Goal: Task Accomplishment & Management: Use online tool/utility

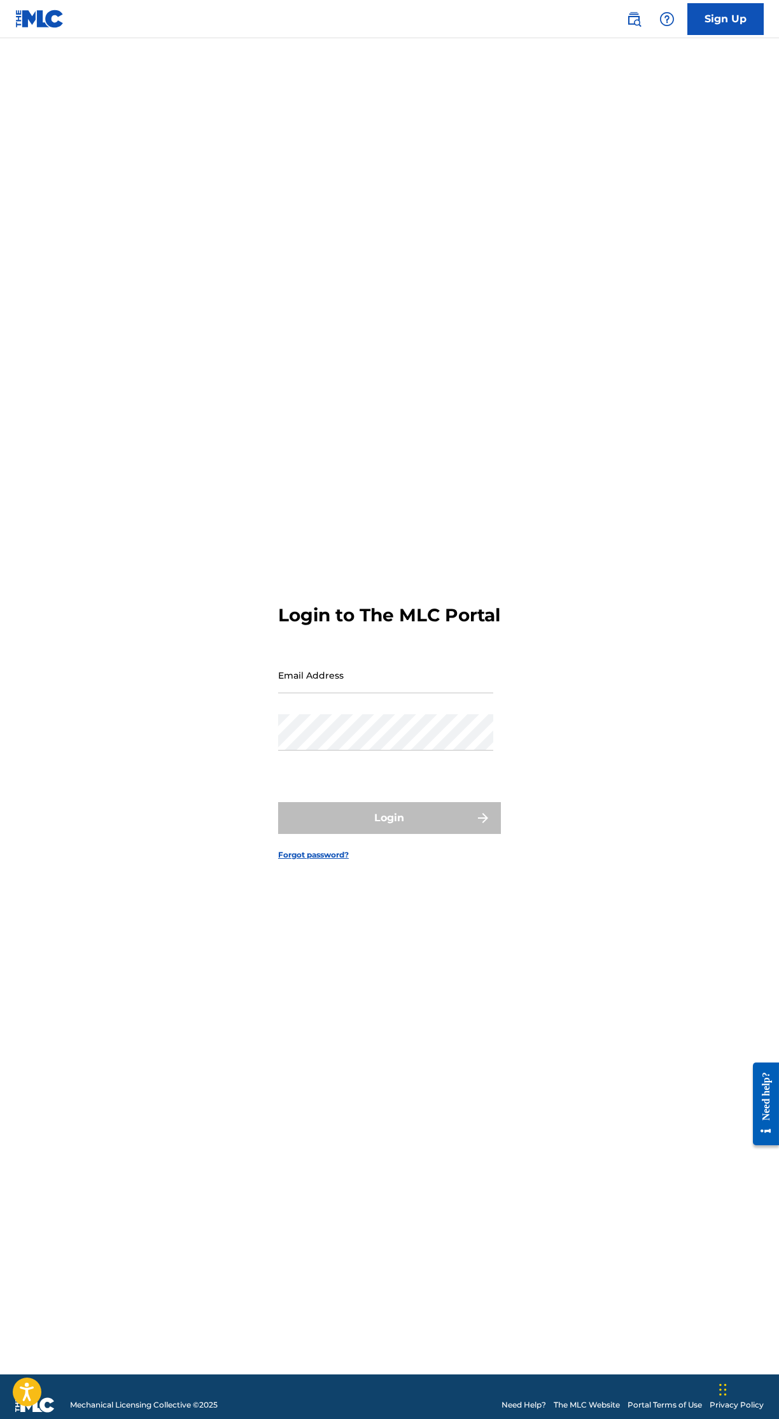
click at [462, 693] on input "Email Address" at bounding box center [385, 675] width 215 height 36
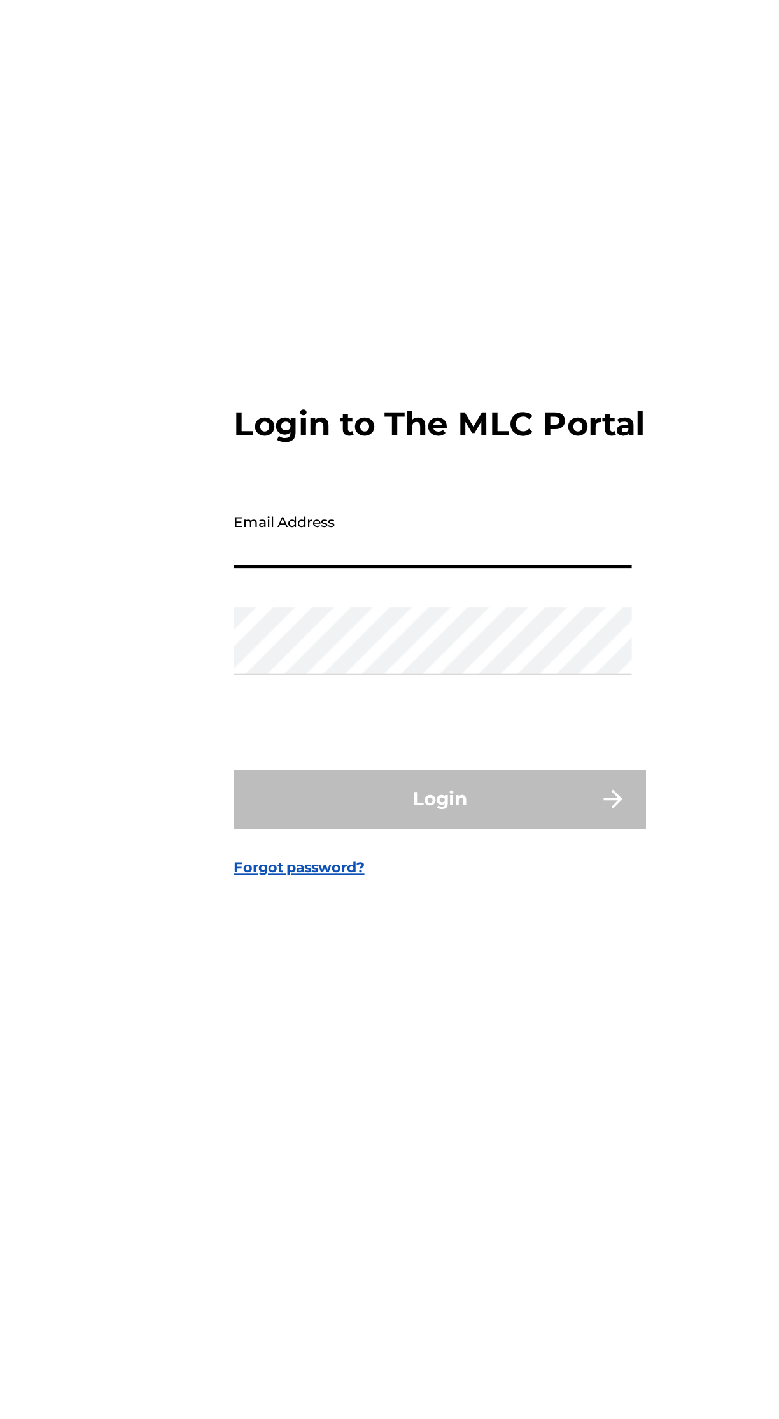
type input "[EMAIL_ADDRESS][DOMAIN_NAME]"
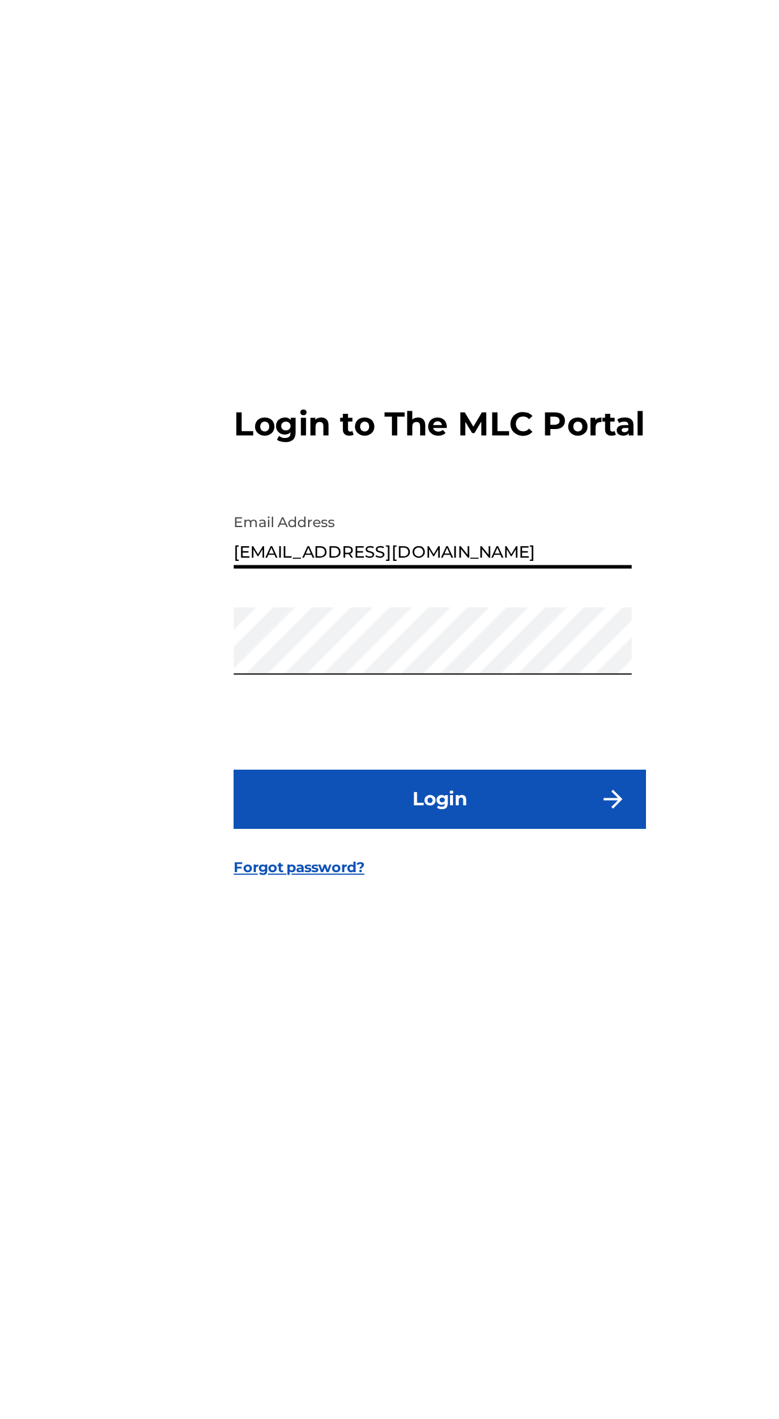
click at [444, 834] on button "Login" at bounding box center [389, 818] width 223 height 32
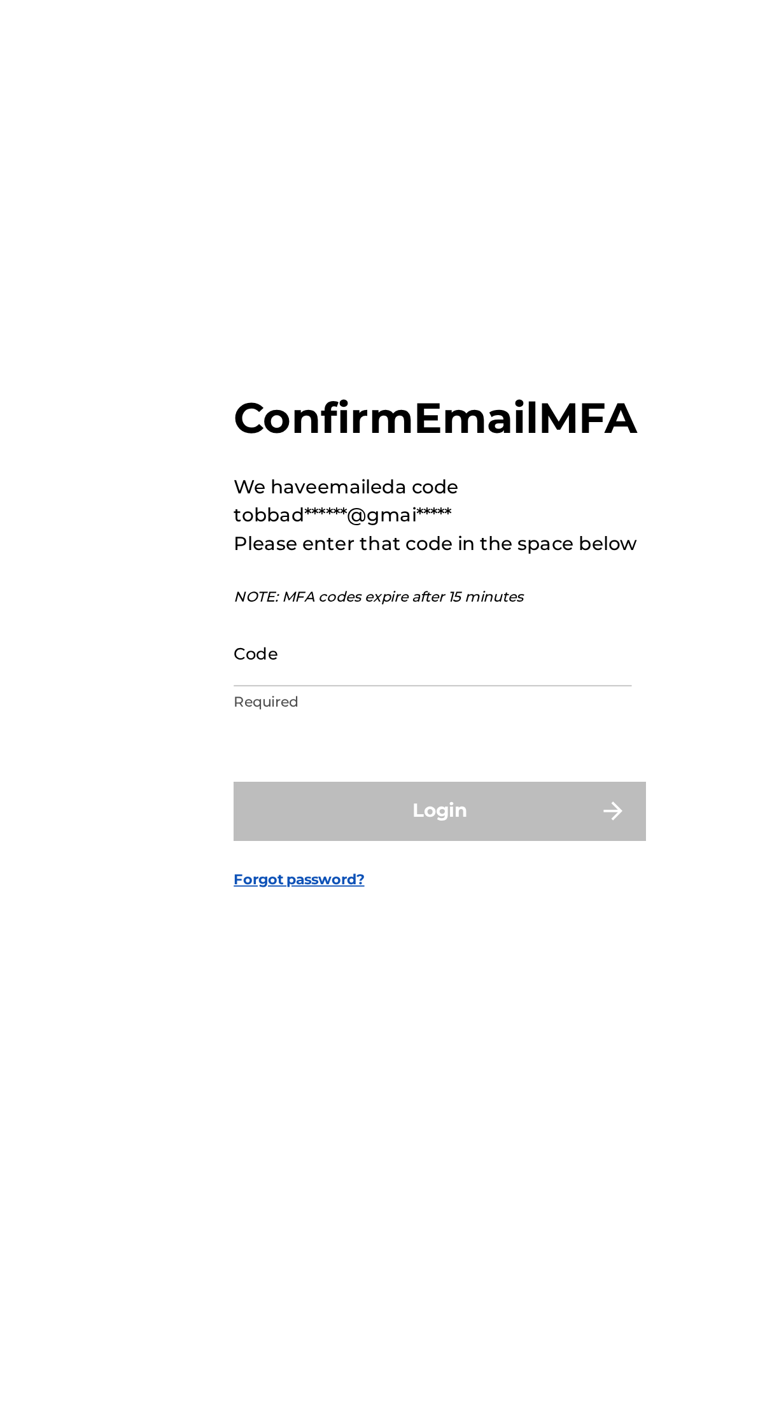
scroll to position [10, 0]
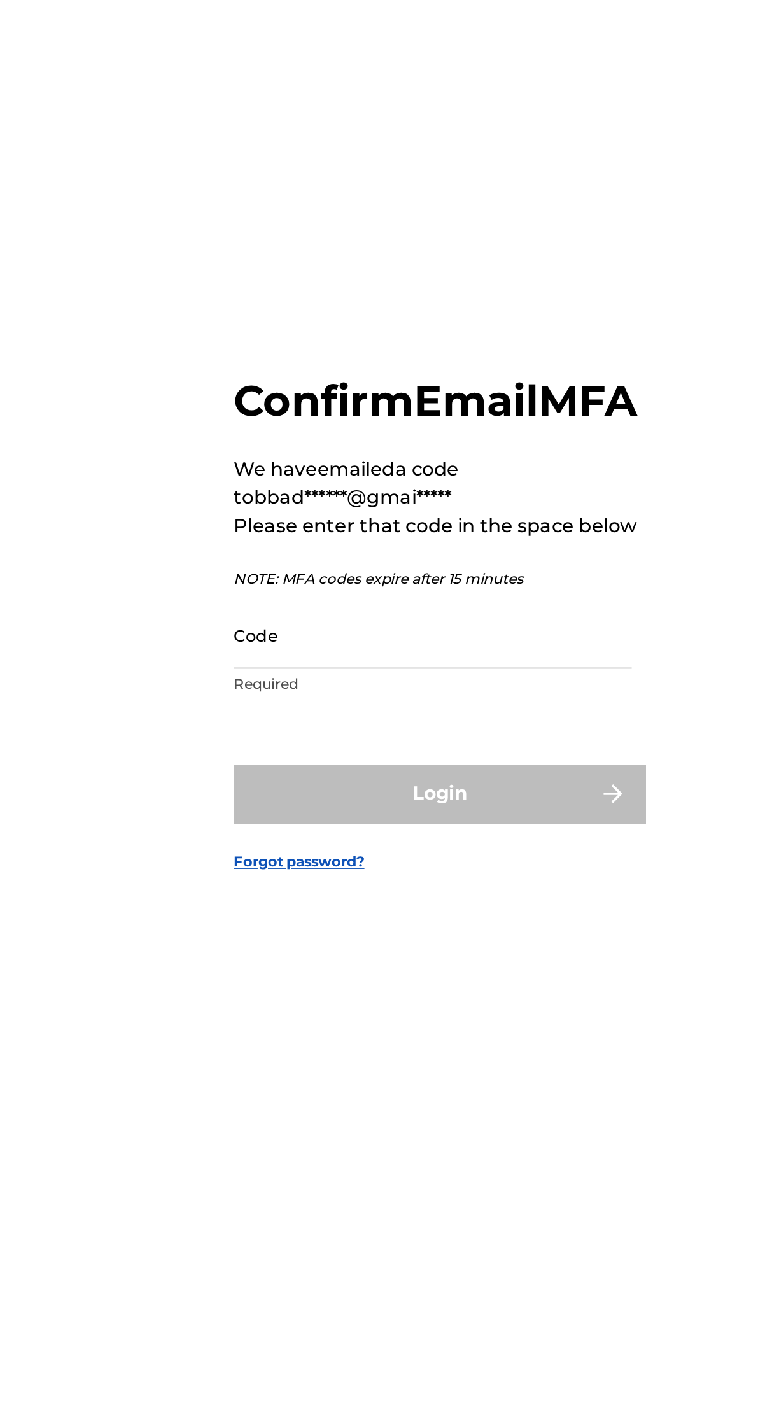
click at [399, 748] on input "Code" at bounding box center [385, 729] width 215 height 36
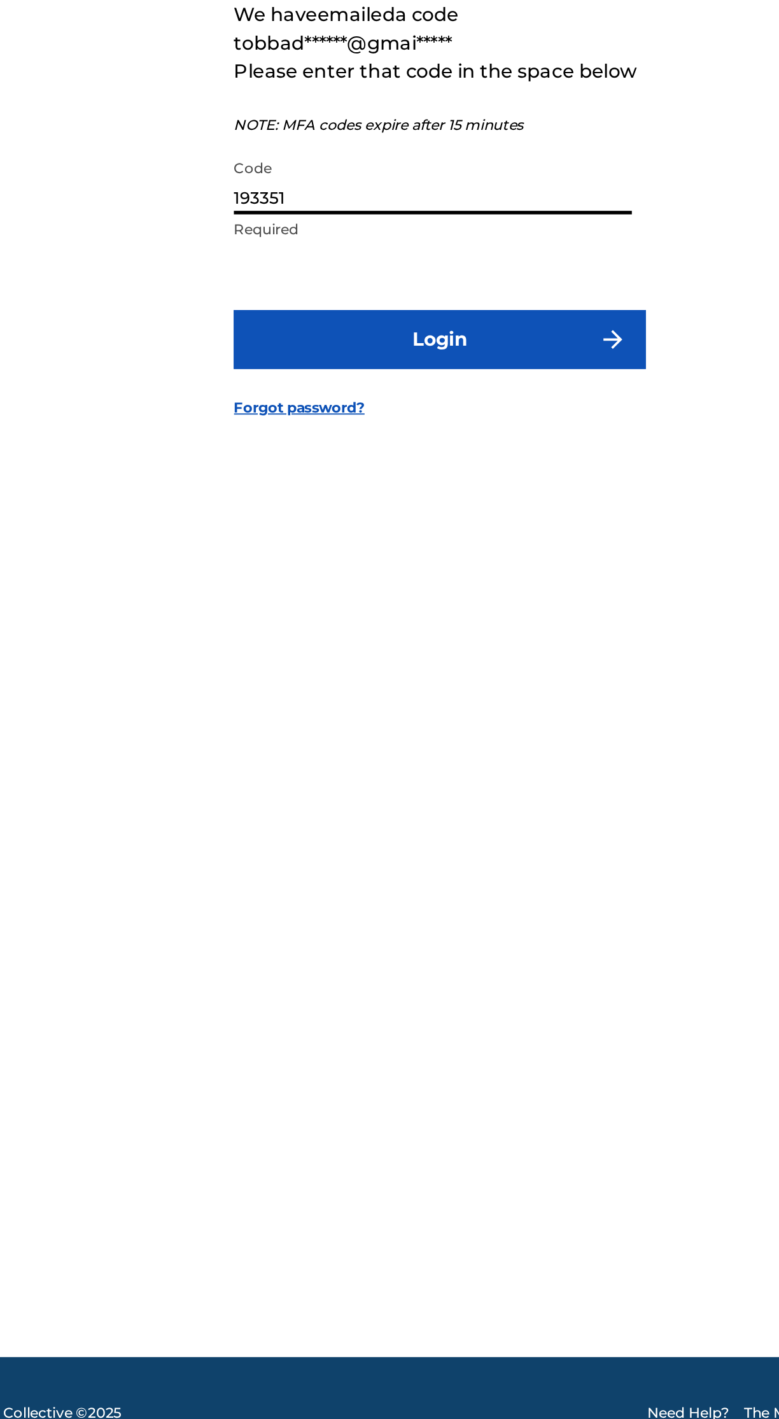
type input "193351"
click at [463, 831] on button "Login" at bounding box center [389, 815] width 223 height 32
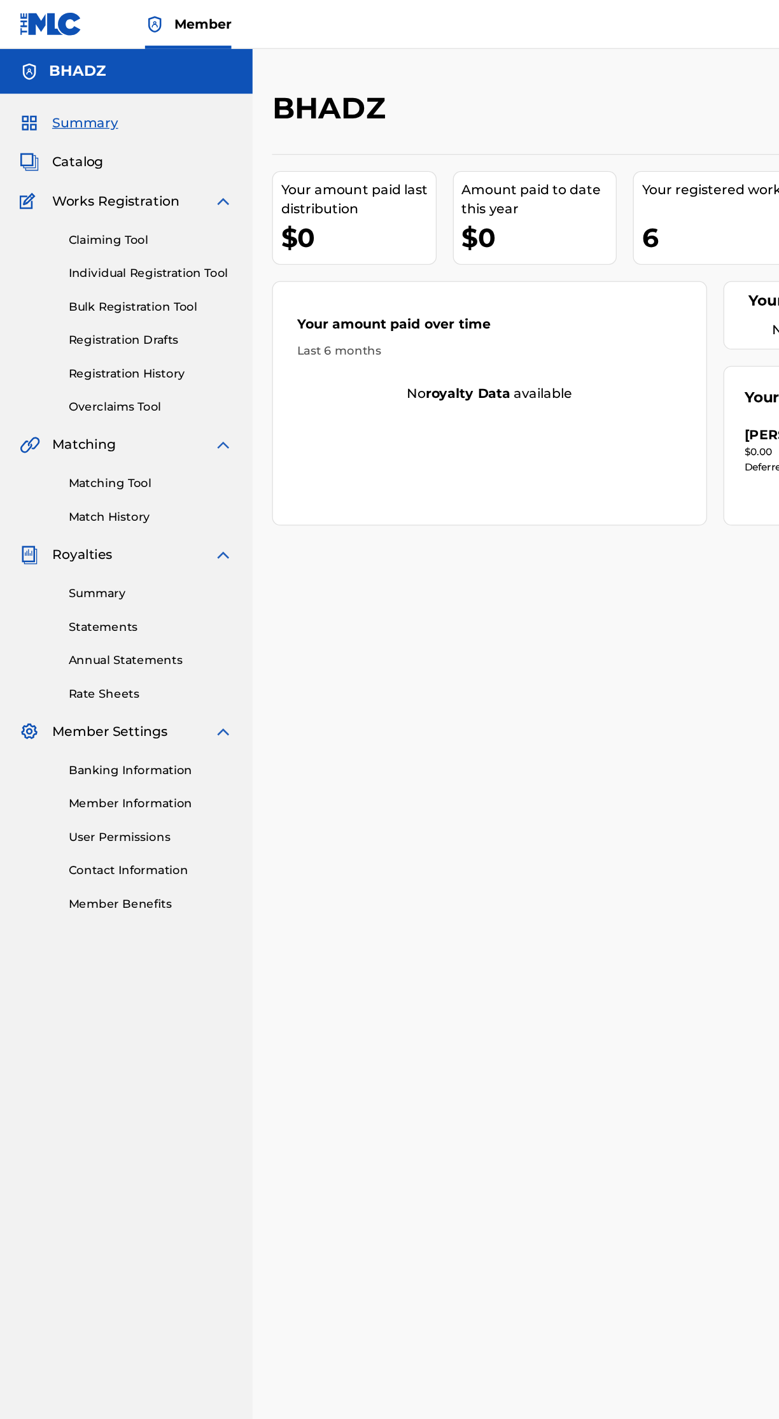
click at [64, 126] on span "Catalog" at bounding box center [61, 126] width 40 height 15
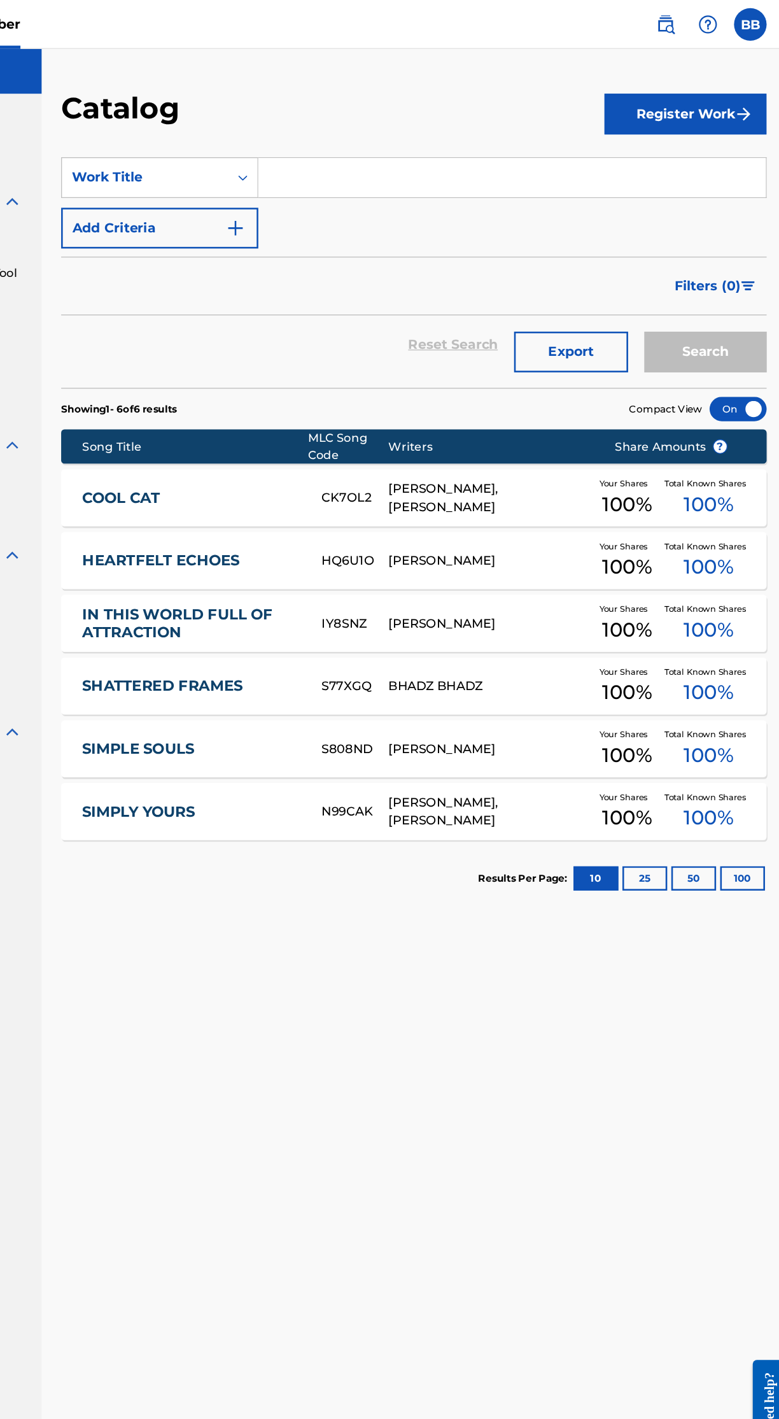
click at [279, 537] on link "SHATTERED FRAMES" at bounding box center [314, 536] width 170 height 15
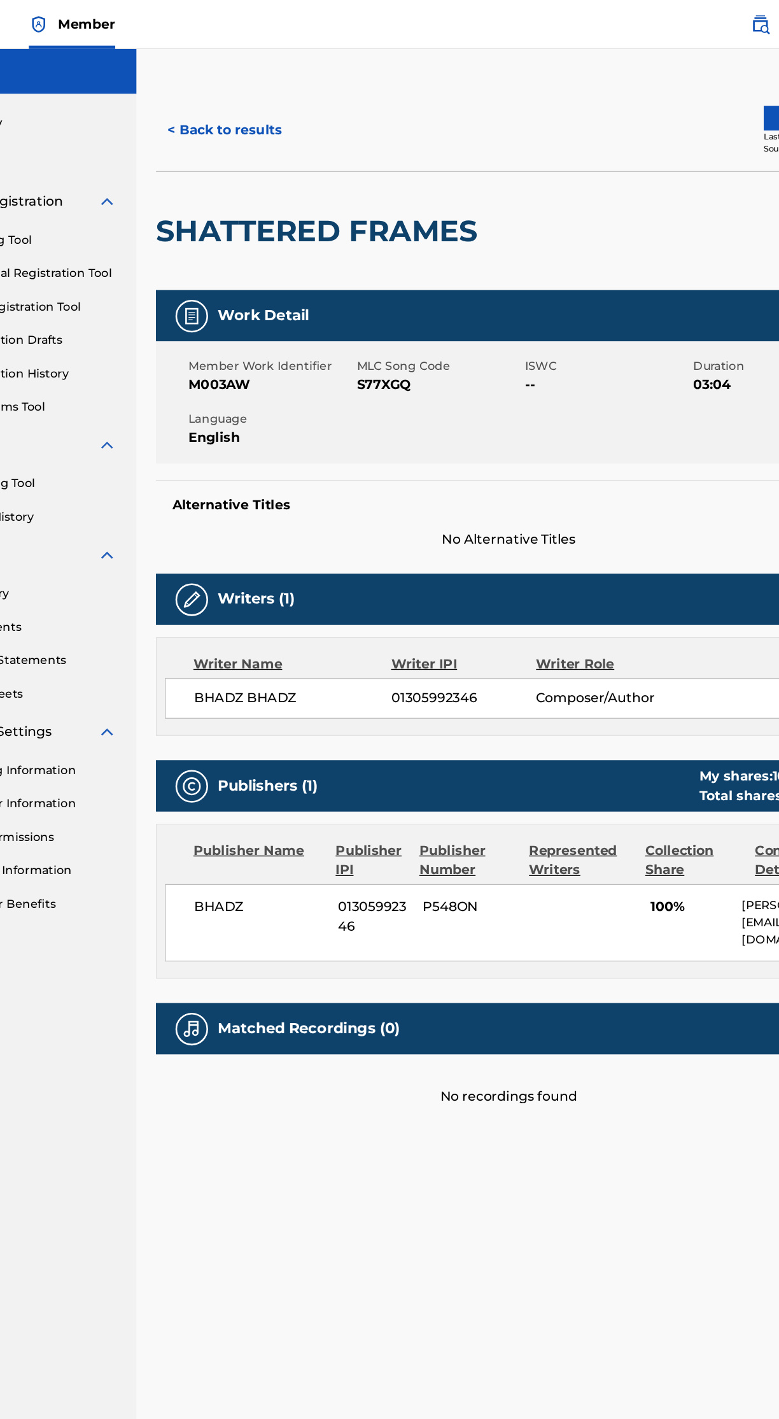
click at [272, 104] on button "< Back to results" at bounding box center [267, 102] width 108 height 32
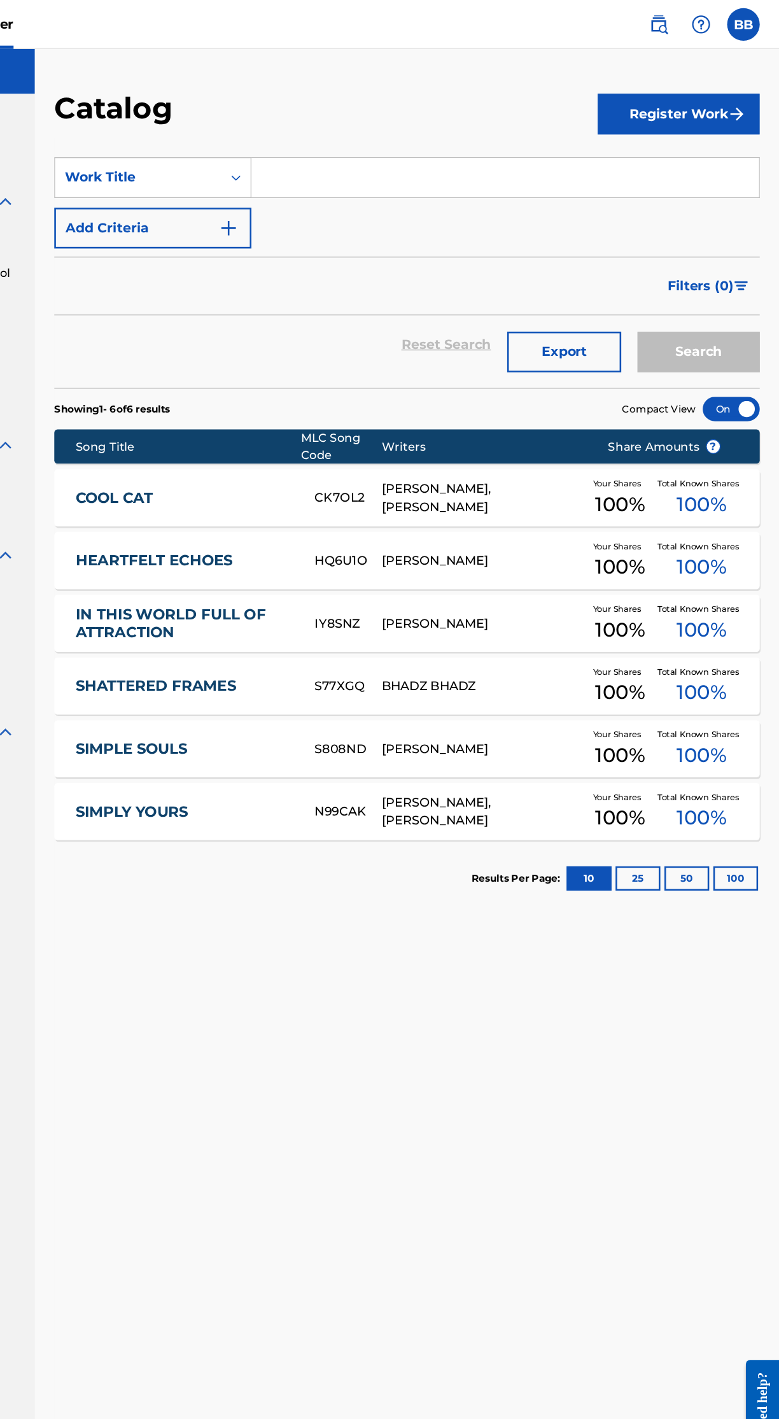
click at [278, 496] on link "IN THIS WORLD FULL OF ATTRACTION" at bounding box center [314, 487] width 170 height 29
click at [315, 540] on link "SHATTERED FRAMES" at bounding box center [314, 536] width 170 height 15
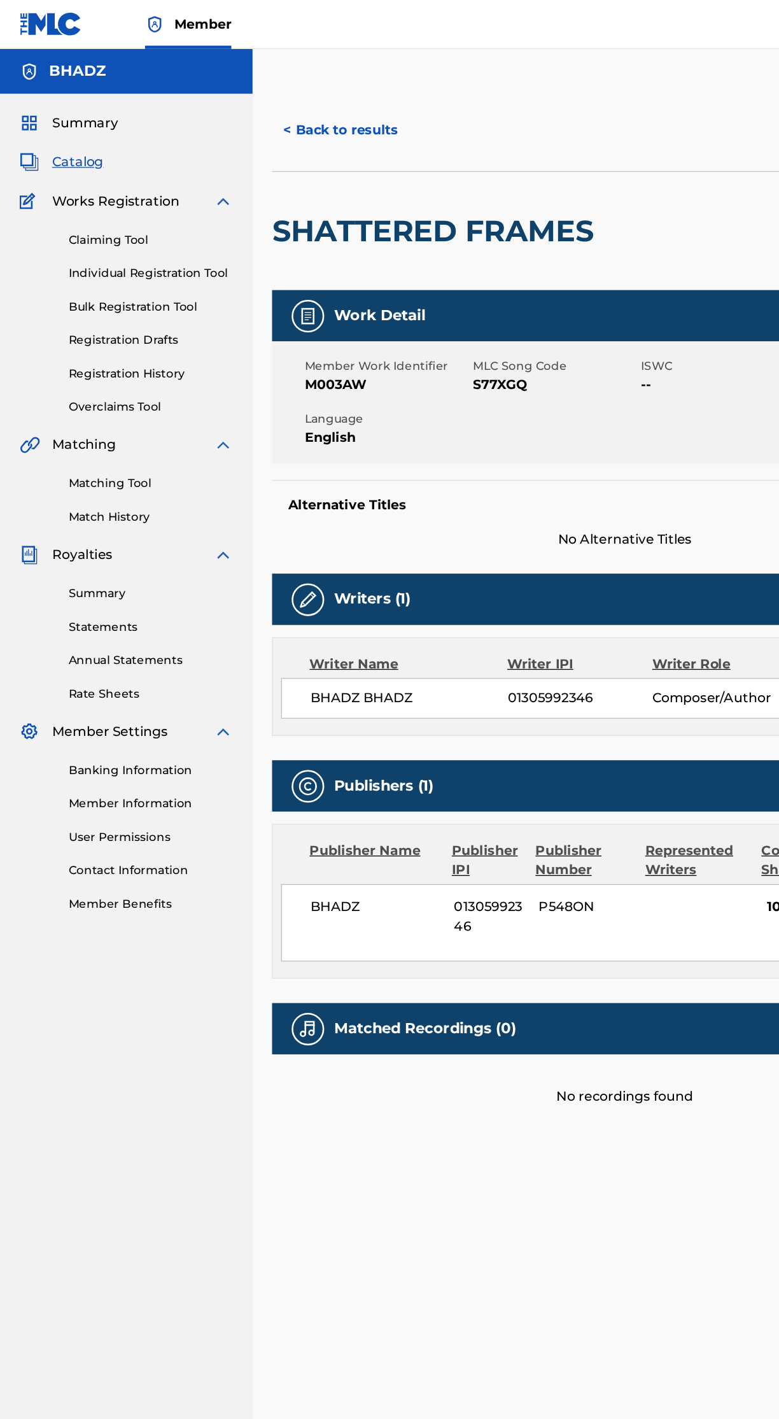
click at [93, 184] on link "Claiming Tool" at bounding box center [117, 187] width 129 height 13
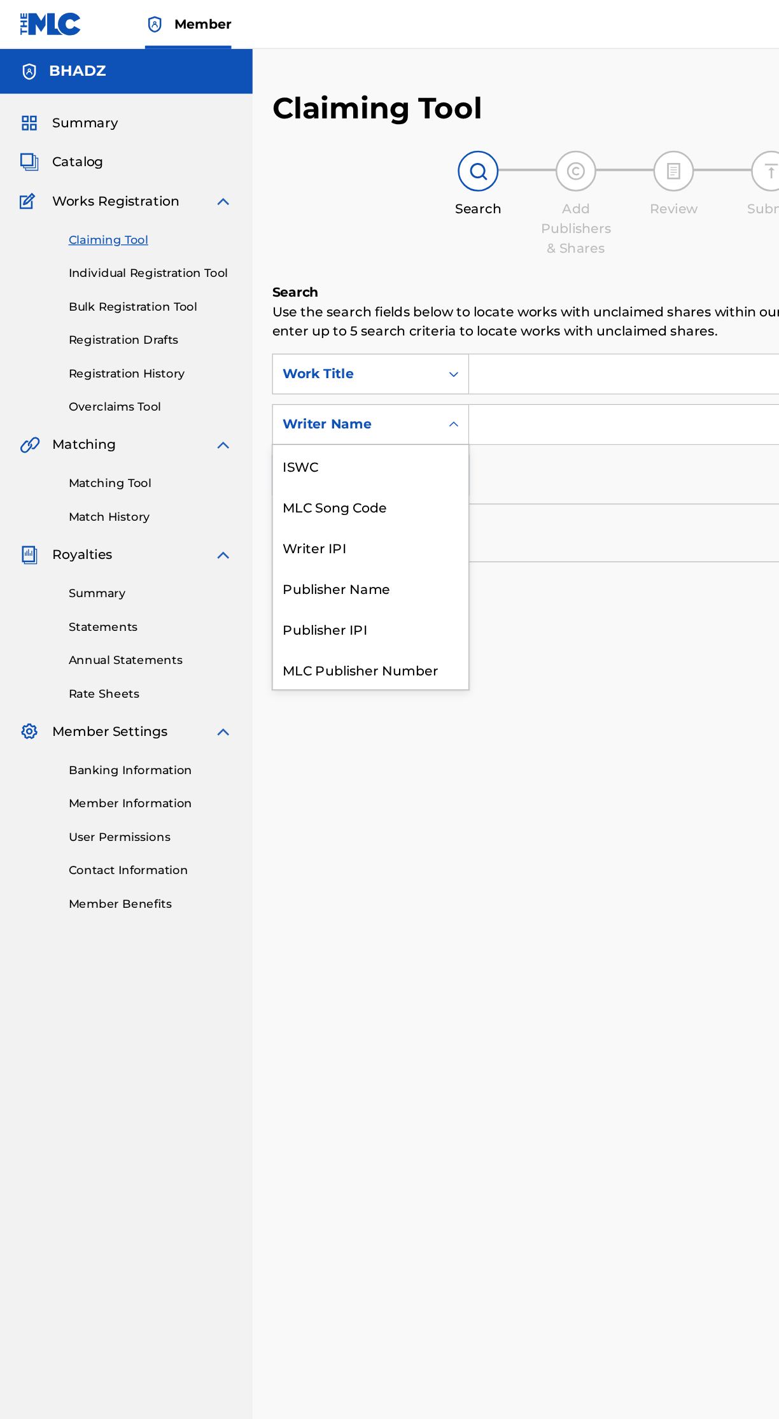
scroll to position [32, 0]
click at [266, 362] on div "MLC Song Code" at bounding box center [289, 364] width 153 height 32
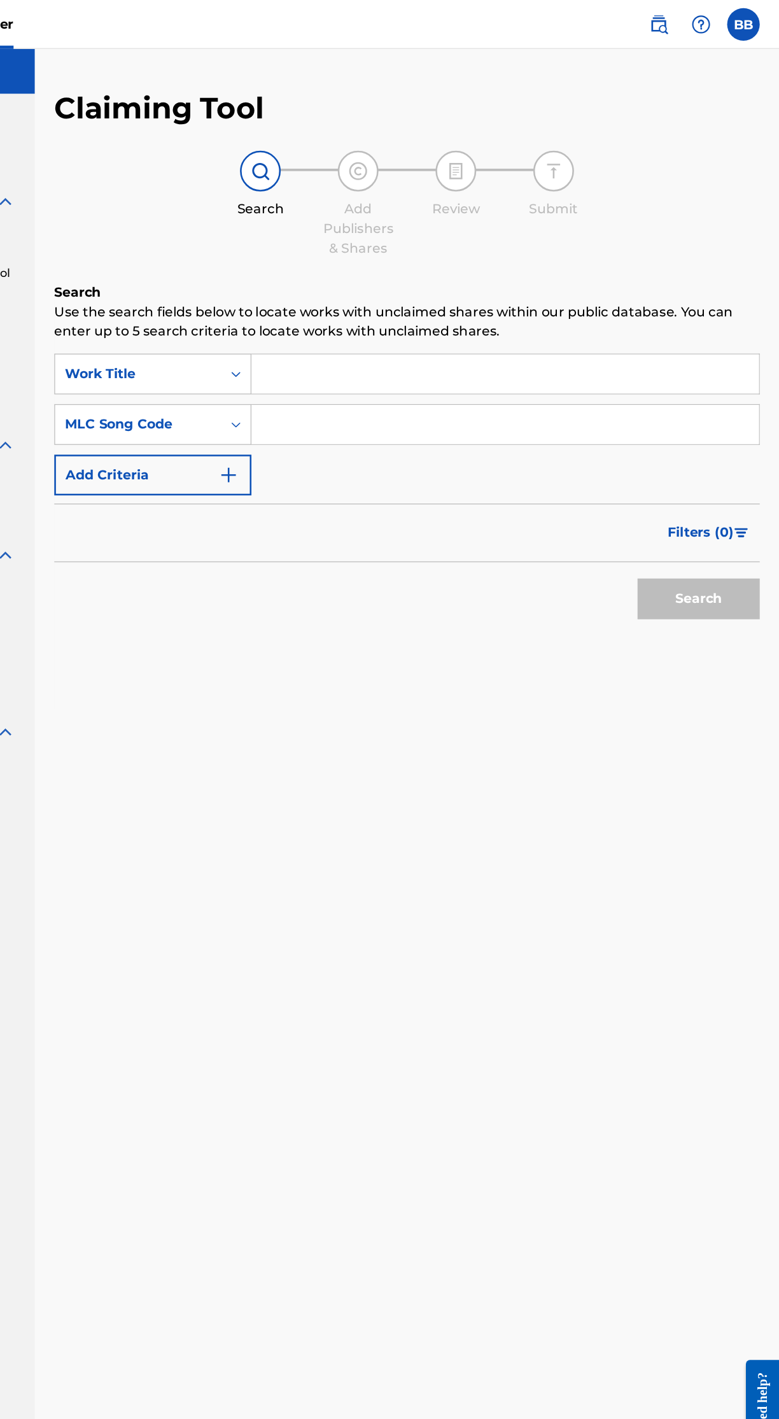
click at [644, 334] on input "Search Form" at bounding box center [565, 331] width 397 height 31
type input "S77XGQ"
click at [741, 468] on button "Search" at bounding box center [717, 468] width 96 height 32
